Goal: Communication & Community: Answer question/provide support

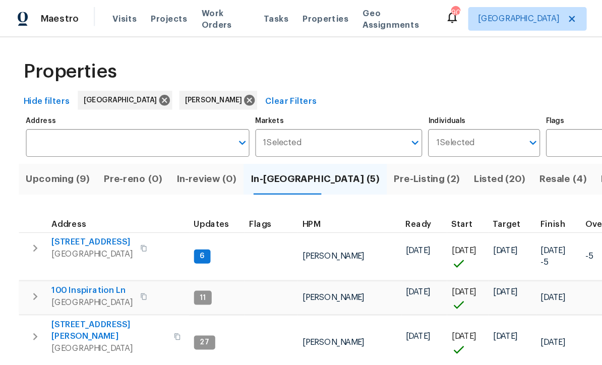
scroll to position [2, 0]
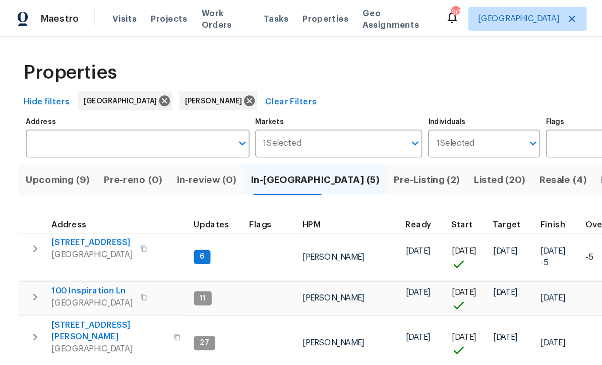
click at [76, 203] on span "[STREET_ADDRESS]" at bounding box center [79, 208] width 70 height 10
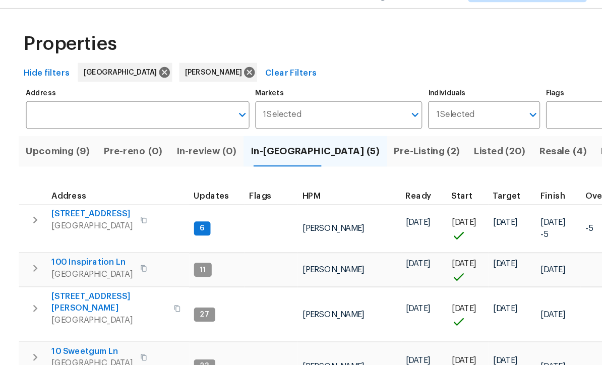
scroll to position [33, 0]
click at [217, 336] on div "Properties Hide filters [GEOGRAPHIC_DATA] [PERSON_NAME] Clear Filters Address A…" at bounding box center [301, 233] width 602 height 407
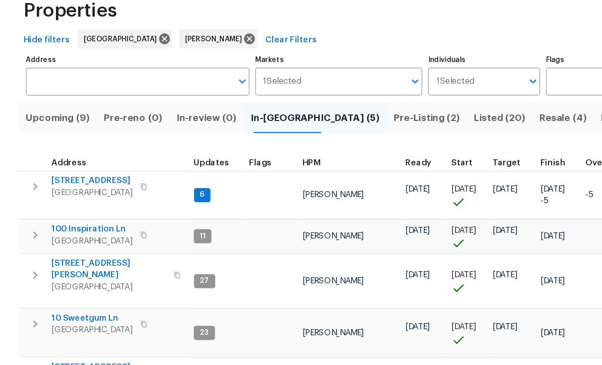
scroll to position [0, 0]
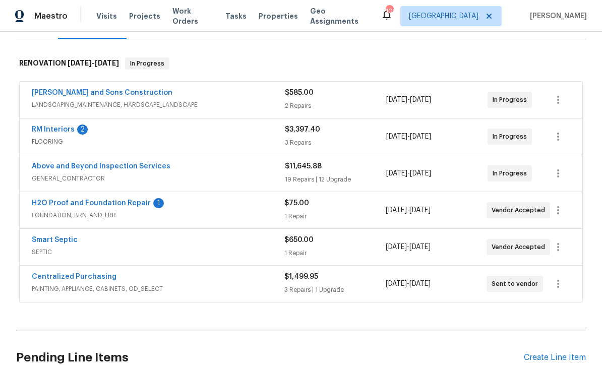
scroll to position [143, 0]
click at [84, 207] on link "H2O Proof and Foundation Repair" at bounding box center [91, 203] width 119 height 7
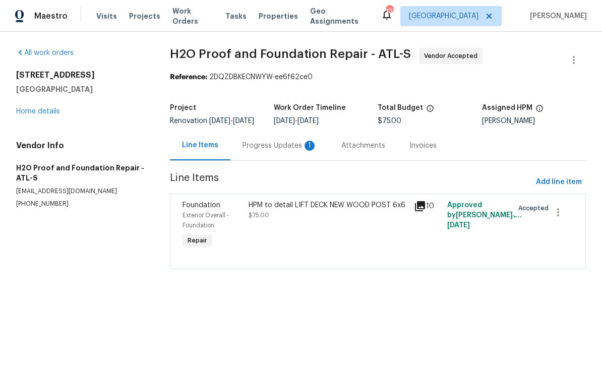
click at [278, 150] on div "Progress Updates 1" at bounding box center [279, 146] width 75 height 10
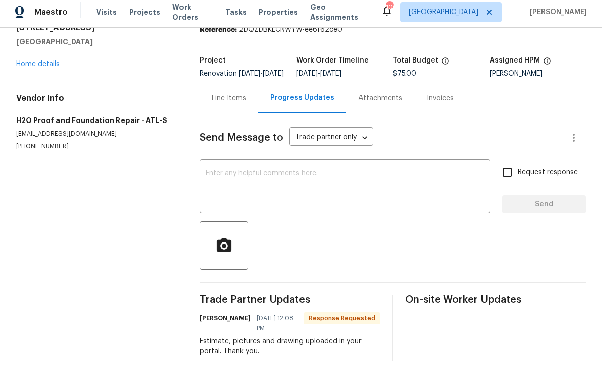
scroll to position [33, 0]
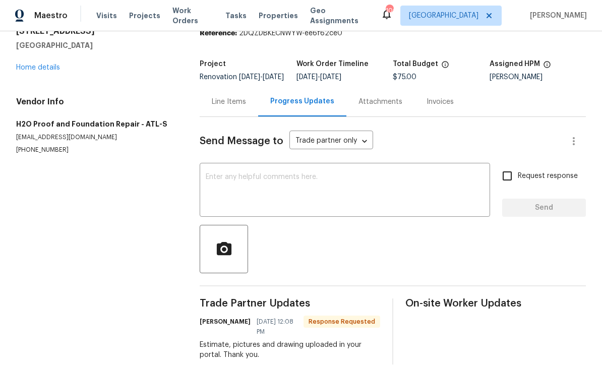
click at [211, 166] on div "x ​" at bounding box center [345, 191] width 290 height 51
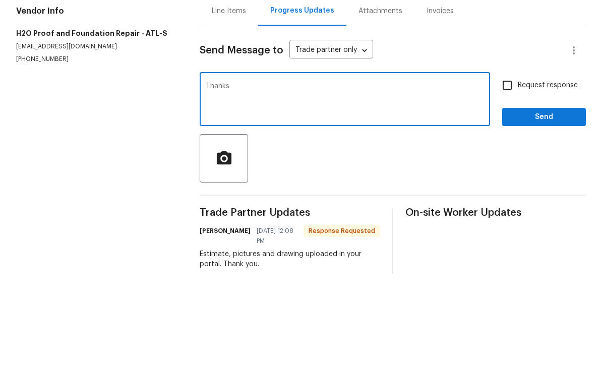
type textarea "Thanks"
click at [547, 202] on span "Send" at bounding box center [544, 208] width 68 height 13
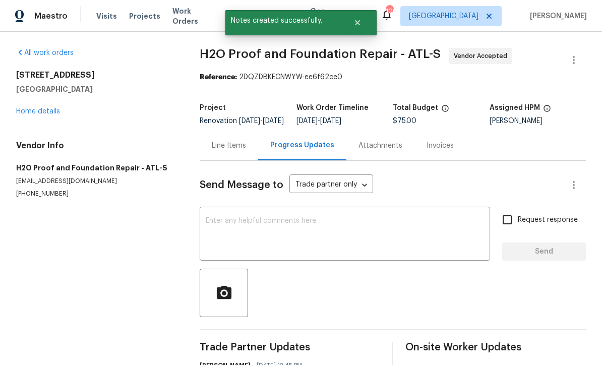
scroll to position [0, 0]
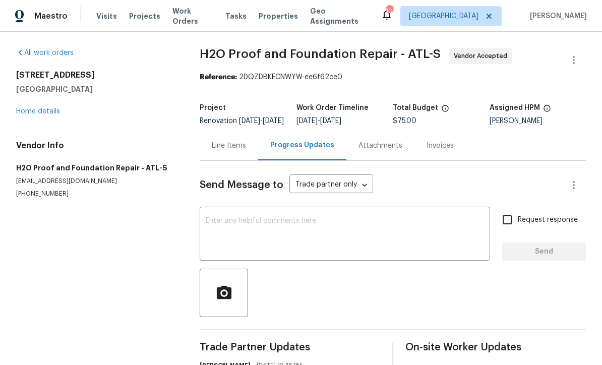
click at [33, 113] on link "Home details" at bounding box center [38, 111] width 44 height 7
